Goal: Information Seeking & Learning: Learn about a topic

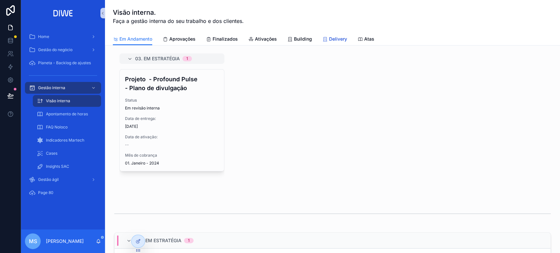
click at [340, 39] on span "Delivery" at bounding box center [338, 39] width 18 height 7
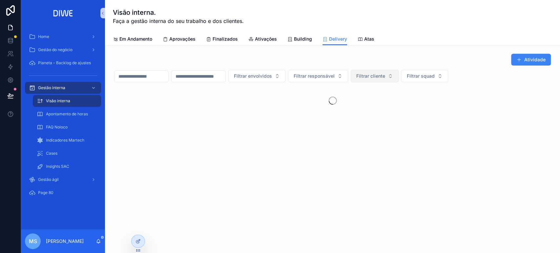
click at [385, 77] on span "Filtrar cliente" at bounding box center [370, 76] width 29 height 7
type input "***"
click at [394, 99] on div "ASP" at bounding box center [407, 102] width 79 height 10
click at [101, 11] on icon "scrollable content" at bounding box center [102, 13] width 5 height 5
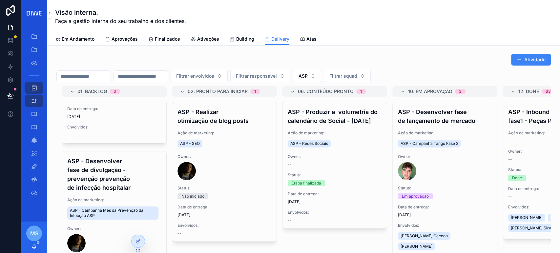
scroll to position [109, 0]
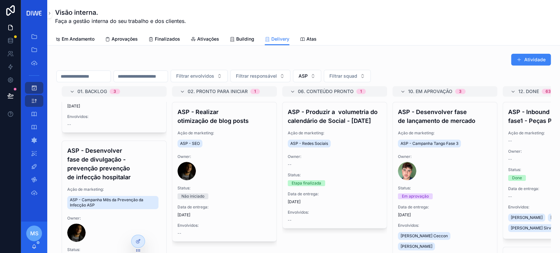
click at [111, 76] on input "scrollable content" at bounding box center [84, 76] width 54 height 9
type input "********"
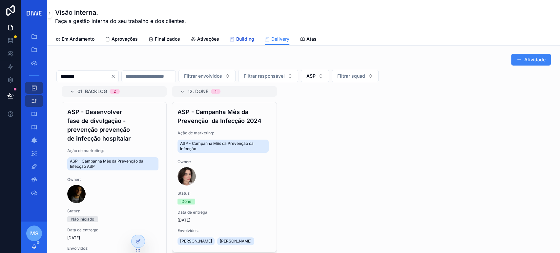
click at [236, 39] on span "Building" at bounding box center [245, 39] width 18 height 7
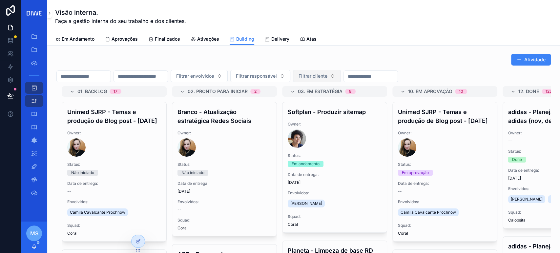
click at [327, 78] on span "Filtrar cliente" at bounding box center [313, 76] width 29 height 7
type input "***"
drag, startPoint x: 352, startPoint y: 99, endPoint x: 356, endPoint y: 99, distance: 4.3
click at [351, 99] on div "ASP" at bounding box center [349, 102] width 79 height 10
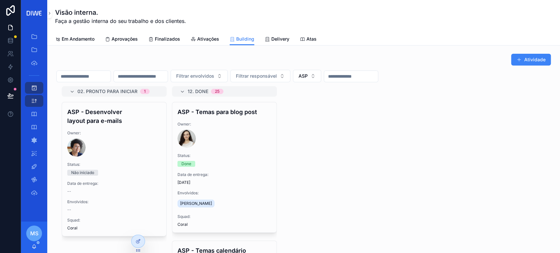
click at [111, 75] on input "scrollable content" at bounding box center [84, 76] width 54 height 9
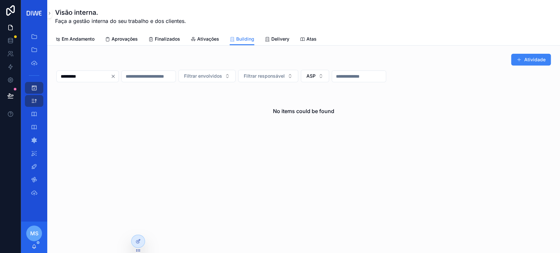
click at [99, 78] on input "*********" at bounding box center [84, 76] width 54 height 9
type input "*"
type input "**********"
click at [287, 37] on span "Delivery" at bounding box center [280, 39] width 18 height 7
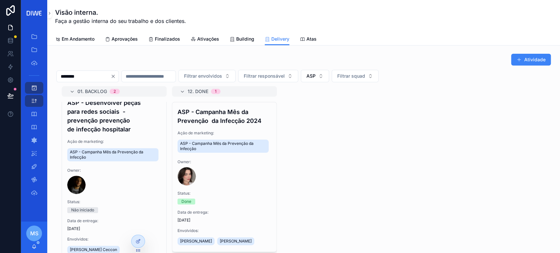
scroll to position [66, 0]
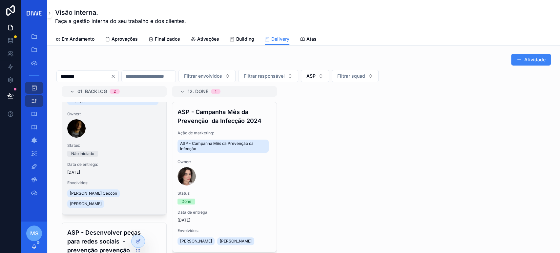
click at [114, 136] on div "scrollable content" at bounding box center [114, 128] width 94 height 18
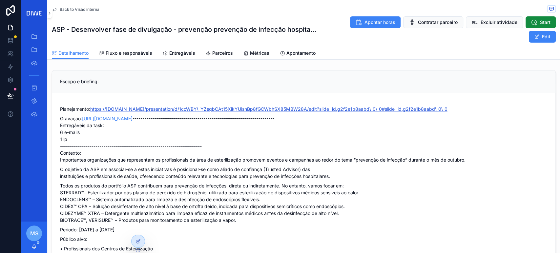
click at [422, 107] on link "https://[DOMAIN_NAME]/presentation/d/1coWBY\_YZsqbCAt15XikYUisnBp8fGCWbhSX85MBW…" at bounding box center [268, 109] width 357 height 6
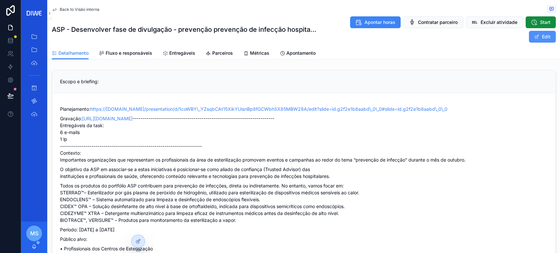
click at [534, 35] on span "scrollable content" at bounding box center [536, 36] width 5 height 5
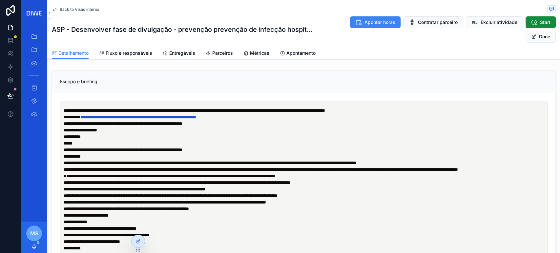
scroll to position [0, 110]
drag, startPoint x: 460, startPoint y: 111, endPoint x: 96, endPoint y: 109, distance: 364.2
click at [96, 109] on p "**********" at bounding box center [305, 110] width 483 height 7
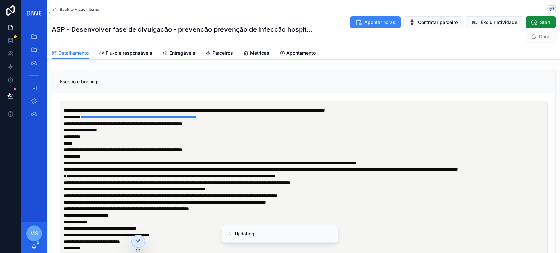
scroll to position [0, 0]
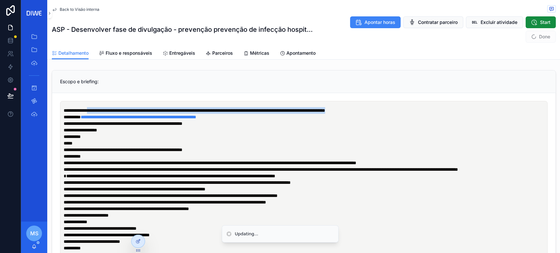
drag, startPoint x: 94, startPoint y: 109, endPoint x: 479, endPoint y: 96, distance: 384.4
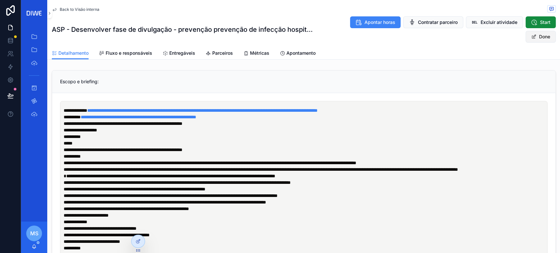
click at [530, 41] on button "Done" at bounding box center [541, 37] width 30 height 12
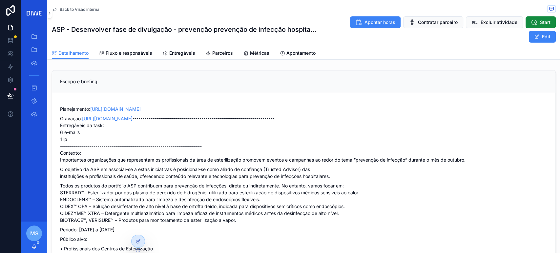
click at [141, 107] on link "[URL][DOMAIN_NAME]" at bounding box center [115, 109] width 51 height 6
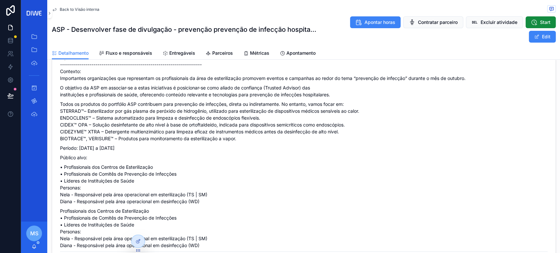
scroll to position [58, 0]
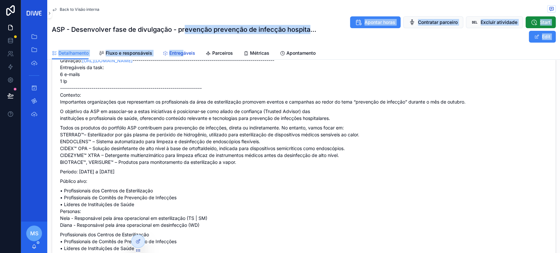
drag, startPoint x: 183, startPoint y: 47, endPoint x: 183, endPoint y: 51, distance: 4.3
click at [183, 51] on div "Back to Visão interna ASP - Desenvolver fase de divulgação - prevenção prevençã…" at bounding box center [303, 30] width 513 height 60
click at [183, 51] on span "Entregáveis" at bounding box center [182, 53] width 26 height 7
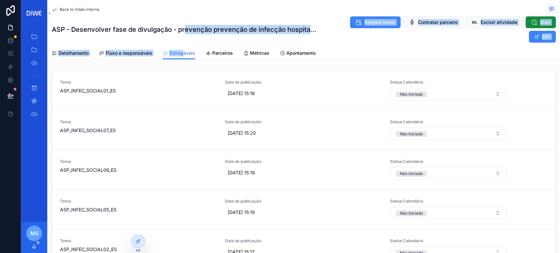
click at [79, 9] on span "Back to Visão interna" at bounding box center [80, 9] width 40 height 5
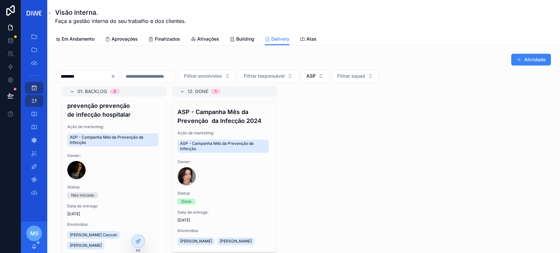
scroll to position [23, 0]
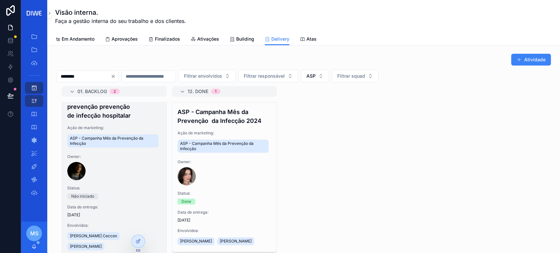
click at [136, 114] on h4 "ASP - Desenvolver fase de divulgação - prevenção prevenção de infecção hospital…" at bounding box center [114, 102] width 94 height 35
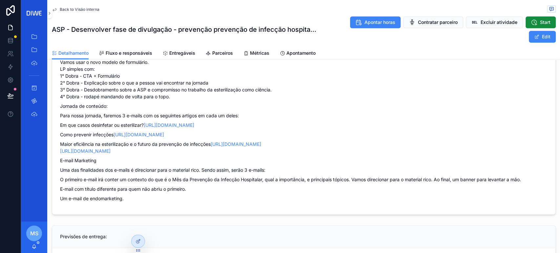
scroll to position [321, 0]
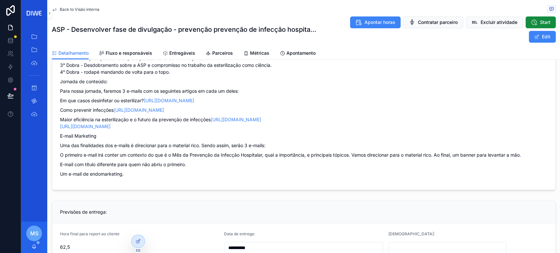
click at [79, 8] on span "Back to Visão interna" at bounding box center [80, 9] width 40 height 5
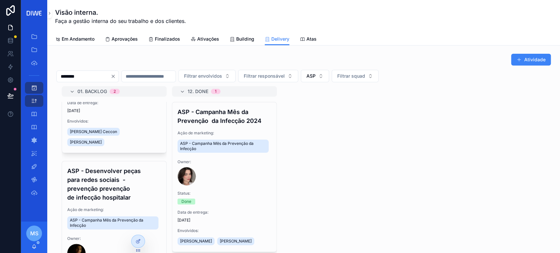
scroll to position [190, 0]
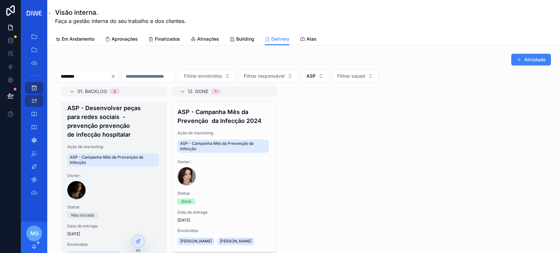
click at [126, 180] on div "Owner:" at bounding box center [114, 186] width 94 height 26
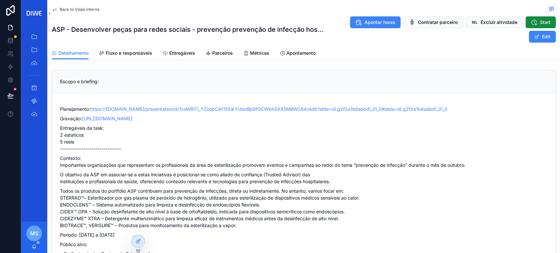
click at [216, 158] on p "Contexto: Importantes organizações que representam os profissionais da área de …" at bounding box center [304, 162] width 488 height 14
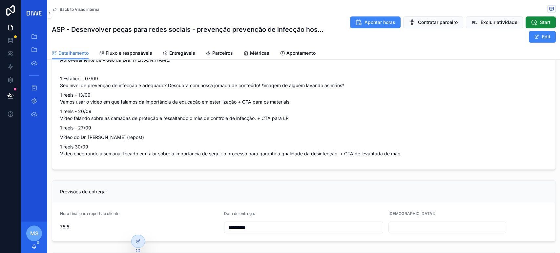
scroll to position [310, 0]
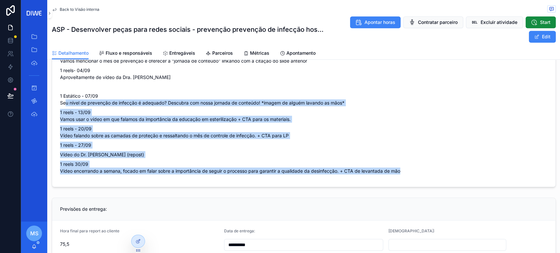
drag, startPoint x: 64, startPoint y: 99, endPoint x: 418, endPoint y: 175, distance: 362.0
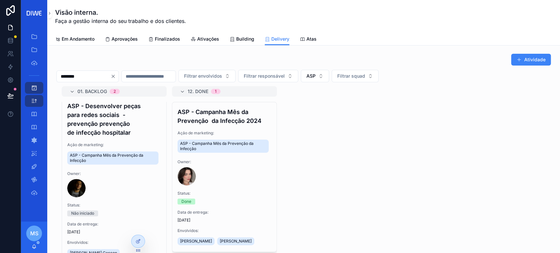
scroll to position [196, 0]
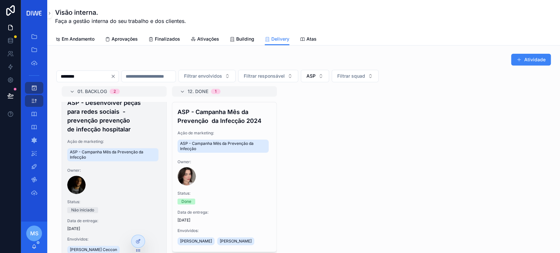
click at [121, 194] on div "ASP - Desenvolver peças para redes sociais - prevenção prevenção de infecção ho…" at bounding box center [114, 182] width 104 height 178
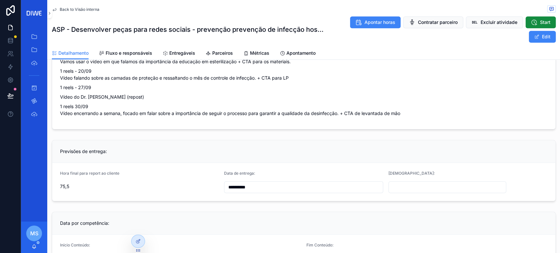
scroll to position [379, 0]
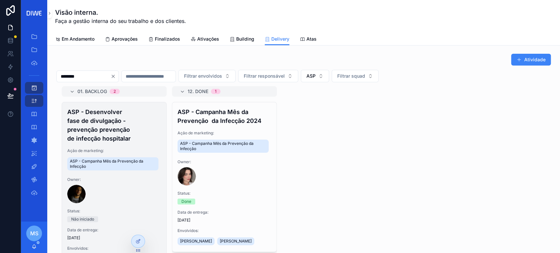
click at [143, 138] on h4 "ASP - Desenvolver fase de divulgação - prevenção prevenção de infecção hospital…" at bounding box center [114, 125] width 94 height 35
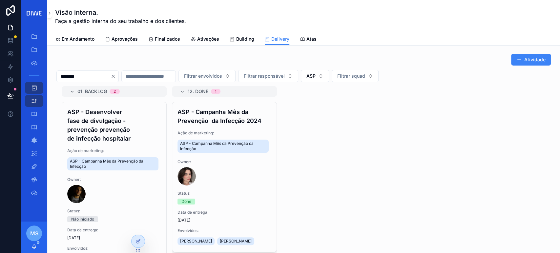
scroll to position [37, 0]
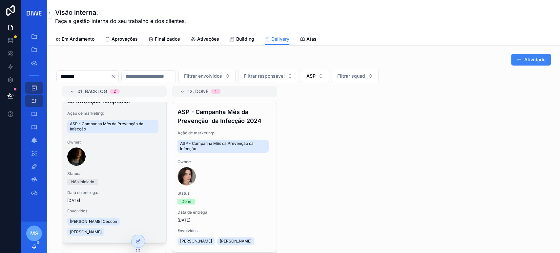
click at [131, 161] on div "scrollable content" at bounding box center [114, 157] width 94 height 18
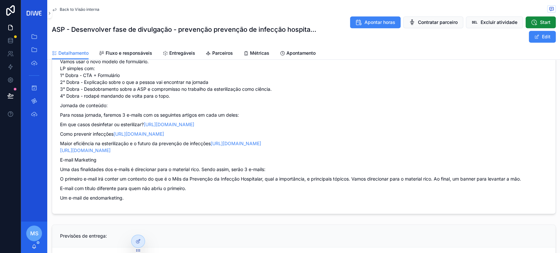
scroll to position [295, 0]
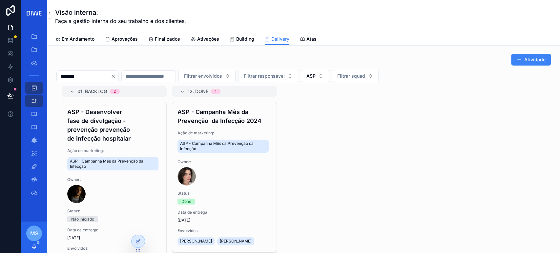
drag, startPoint x: 116, startPoint y: 77, endPoint x: 50, endPoint y: 82, distance: 66.2
click at [50, 82] on div "Atividade ******** Filtrar envolvidos Filtrar responsável ASP Filtrar squad 01.…" at bounding box center [303, 183] width 513 height 275
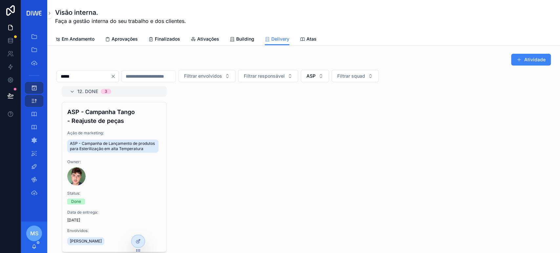
drag, startPoint x: 80, startPoint y: 75, endPoint x: 51, endPoint y: 79, distance: 28.8
click at [51, 79] on div "Atividade ***** Filtrar envolvidos Filtrar responsável ASP Filtrar squad 12. Do…" at bounding box center [303, 183] width 513 height 275
type input "**********"
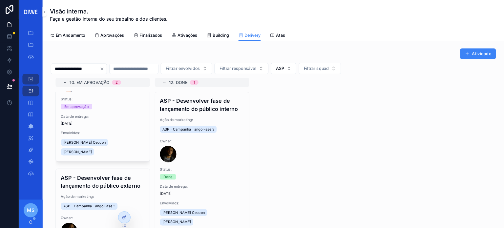
scroll to position [150, 0]
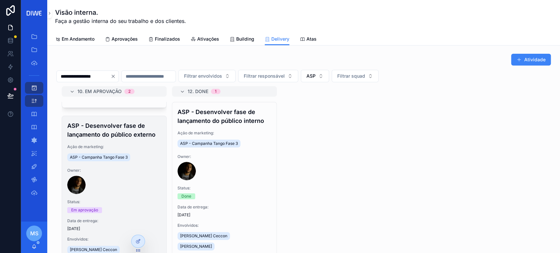
click at [140, 195] on div "ASP - Desenvolver fase de lançamento do público externo Ação de marketing: ASP …" at bounding box center [114, 193] width 104 height 155
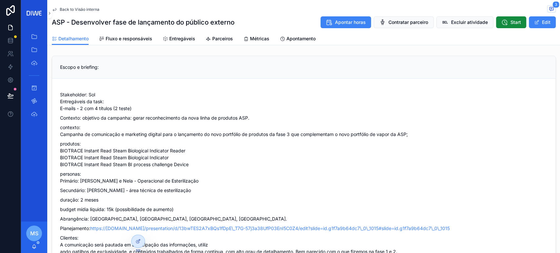
click at [541, 9] on div "Back to Visão interna 3" at bounding box center [304, 9] width 504 height 8
click at [549, 11] on icon "scrollable content" at bounding box center [551, 8] width 5 height 5
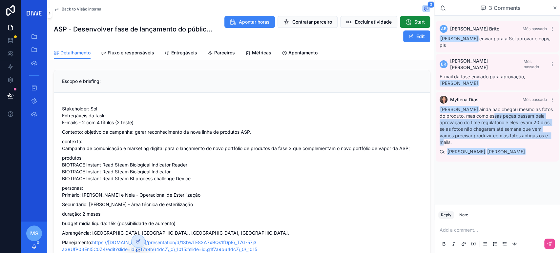
drag, startPoint x: 485, startPoint y: 111, endPoint x: 556, endPoint y: 131, distance: 73.5
click at [556, 131] on div "[PERSON_NAME] Mês passado [PERSON_NAME] ainda não chegou mesmo as fotos do prod…" at bounding box center [497, 127] width 123 height 70
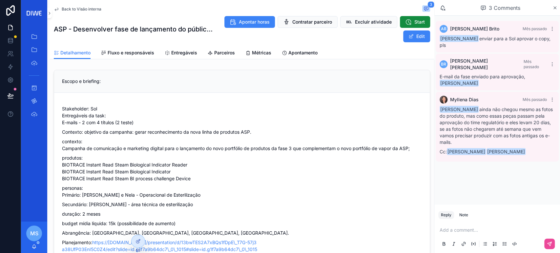
click at [462, 228] on p "scrollable content" at bounding box center [499, 230] width 118 height 7
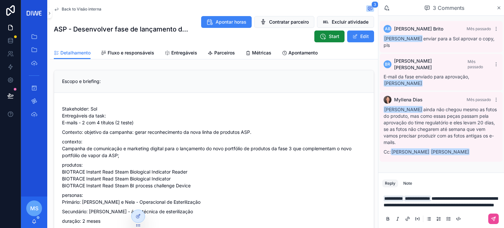
click at [398, 199] on span "**********" at bounding box center [441, 201] width 114 height 11
drag, startPoint x: 499, startPoint y: 192, endPoint x: 462, endPoint y: 197, distance: 37.8
click at [497, 196] on span "**********" at bounding box center [441, 201] width 114 height 11
click at [393, 197] on span "**********" at bounding box center [441, 201] width 114 height 11
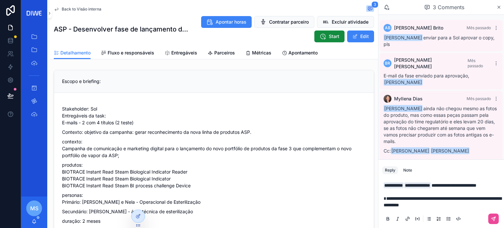
click at [408, 187] on p "**********" at bounding box center [443, 185] width 118 height 7
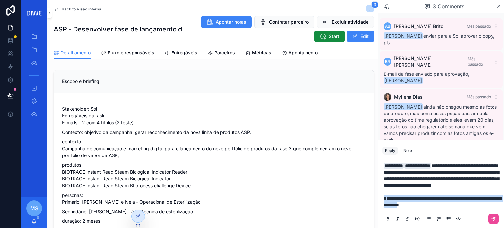
drag, startPoint x: 411, startPoint y: 198, endPoint x: 381, endPoint y: 199, distance: 29.5
click at [381, 199] on div "**********" at bounding box center [441, 192] width 126 height 72
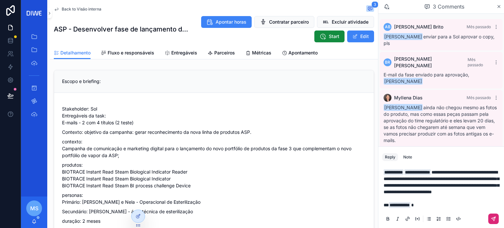
click at [493, 214] on button "scrollable content" at bounding box center [493, 219] width 10 height 10
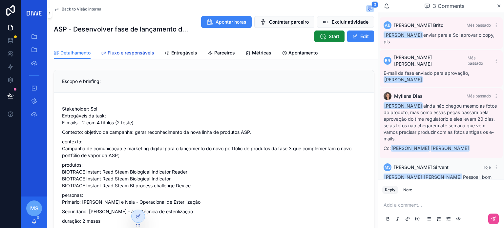
click at [137, 52] on span "Fluxo e responsáveis" at bounding box center [131, 53] width 47 height 7
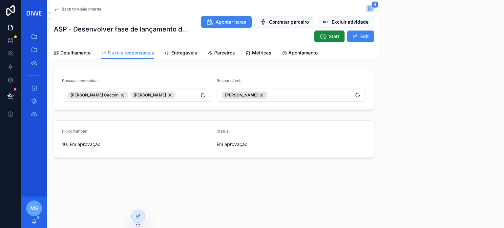
scroll to position [50, 0]
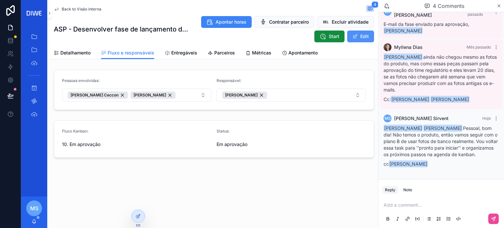
click at [365, 34] on button "Edit" at bounding box center [360, 37] width 27 height 12
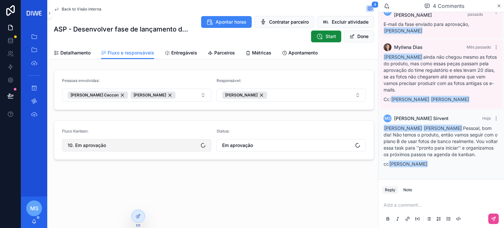
click at [132, 139] on button "10. Em aprovação" at bounding box center [136, 145] width 149 height 12
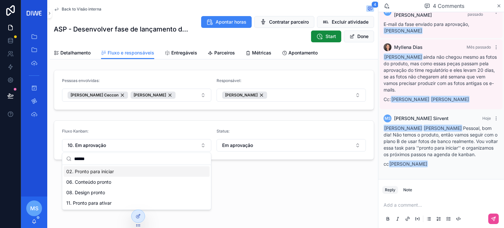
type input "******"
click at [112, 168] on div "02. Pronto para iniciar" at bounding box center [137, 171] width 146 height 10
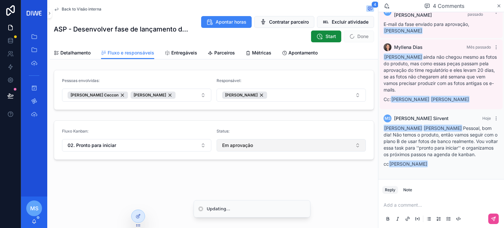
click at [238, 141] on button "Em aprovação" at bounding box center [291, 145] width 149 height 12
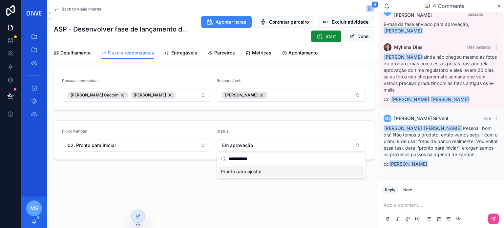
type input "**********"
click at [260, 175] on div "Pronto para ajustar" at bounding box center [291, 171] width 146 height 10
click at [357, 35] on button "Done" at bounding box center [359, 37] width 30 height 12
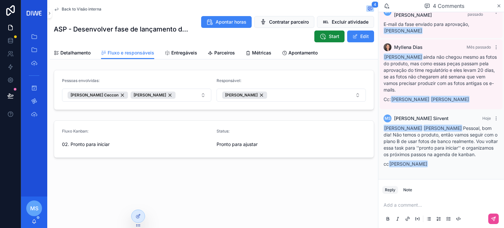
click at [73, 10] on span "Back to Visão interna" at bounding box center [82, 9] width 40 height 5
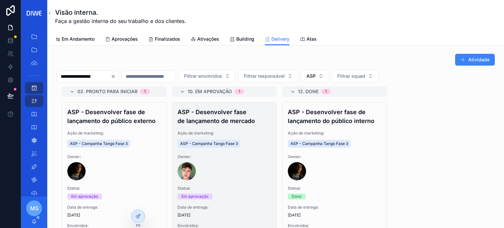
click at [244, 120] on h4 "ASP - Desenvolver fase de lançamento de mercado" at bounding box center [224, 117] width 94 height 18
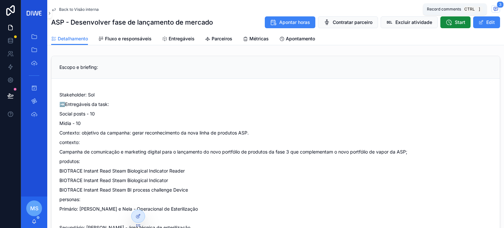
click at [497, 7] on span "3" at bounding box center [500, 4] width 7 height 7
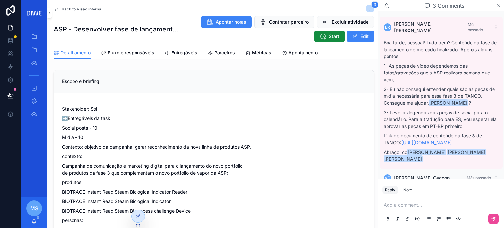
scroll to position [149, 0]
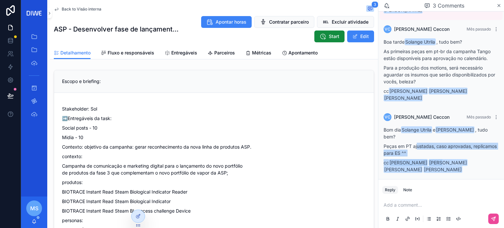
drag, startPoint x: 418, startPoint y: 141, endPoint x: 439, endPoint y: 152, distance: 23.3
click at [439, 152] on div "Bom dia Solange [PERSON_NAME] e [PERSON_NAME] , tudo bem? Peças em PT ajustadas…" at bounding box center [441, 149] width 115 height 47
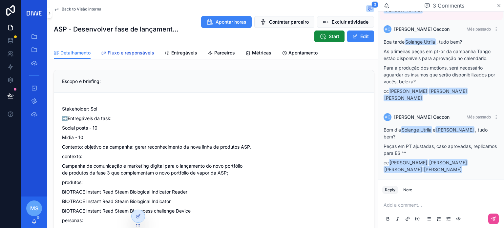
click at [133, 57] on link "Fluxo e responsáveis" at bounding box center [127, 53] width 53 height 13
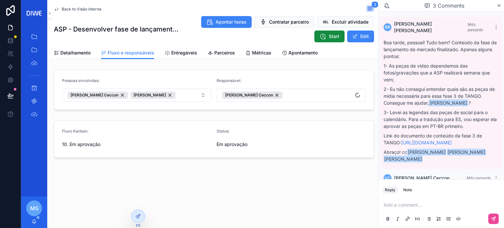
scroll to position [149, 0]
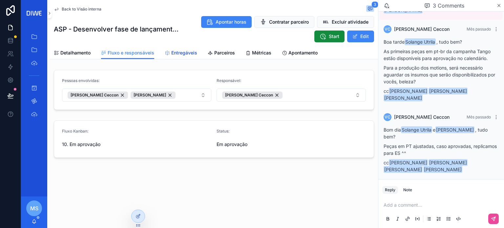
click at [178, 53] on span "Entregáveis" at bounding box center [184, 53] width 26 height 7
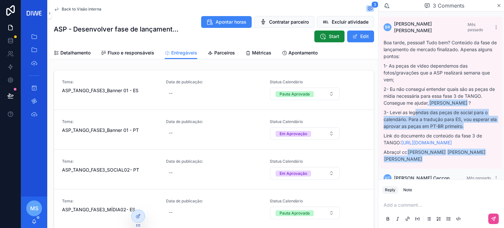
drag, startPoint x: 414, startPoint y: 109, endPoint x: 479, endPoint y: 118, distance: 65.4
click at [479, 118] on p "3- Levei as legendas das peças de social para o calendário. Para a tradução par…" at bounding box center [441, 119] width 115 height 21
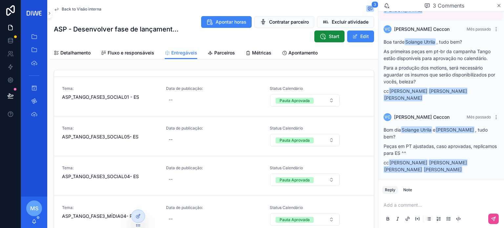
scroll to position [673, 0]
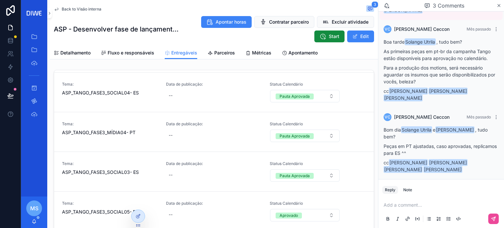
click at [404, 205] on p "scrollable content" at bounding box center [443, 205] width 118 height 7
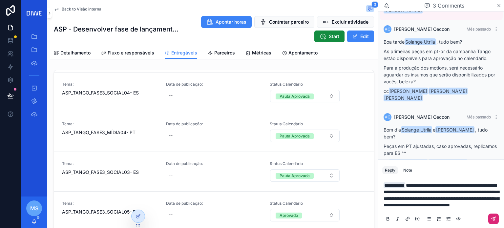
click at [493, 223] on button "scrollable content" at bounding box center [493, 219] width 10 height 10
